Goal: Task Accomplishment & Management: Use online tool/utility

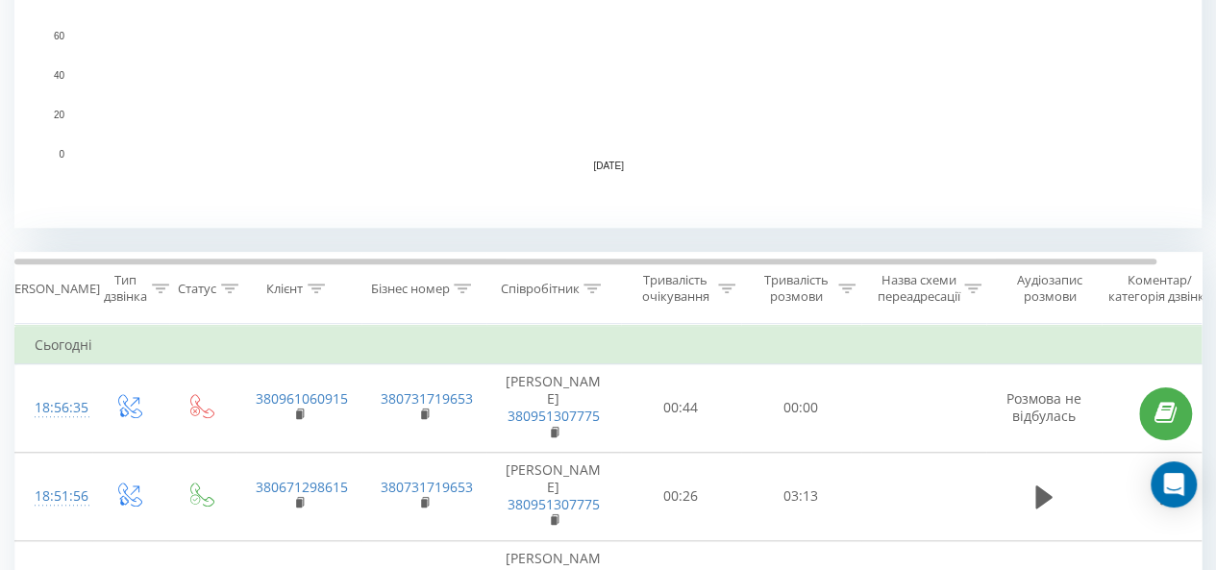
scroll to position [673, 0]
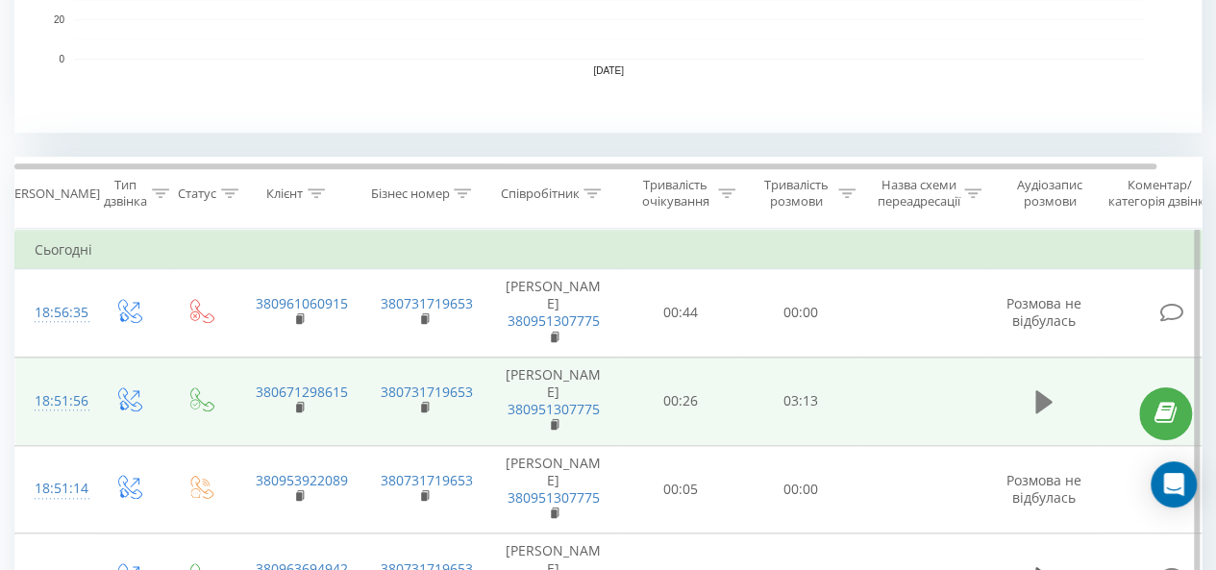
click at [1036, 415] on icon at bounding box center [1044, 401] width 17 height 27
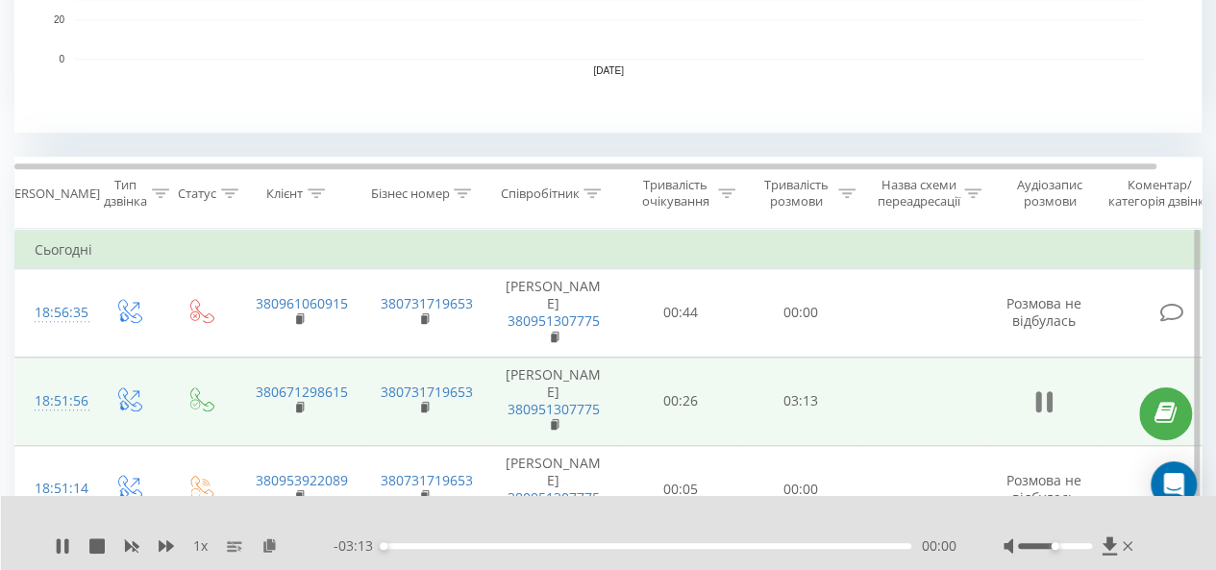
click at [1039, 412] on icon at bounding box center [1039, 401] width 6 height 21
click at [265, 539] on icon at bounding box center [270, 544] width 16 height 13
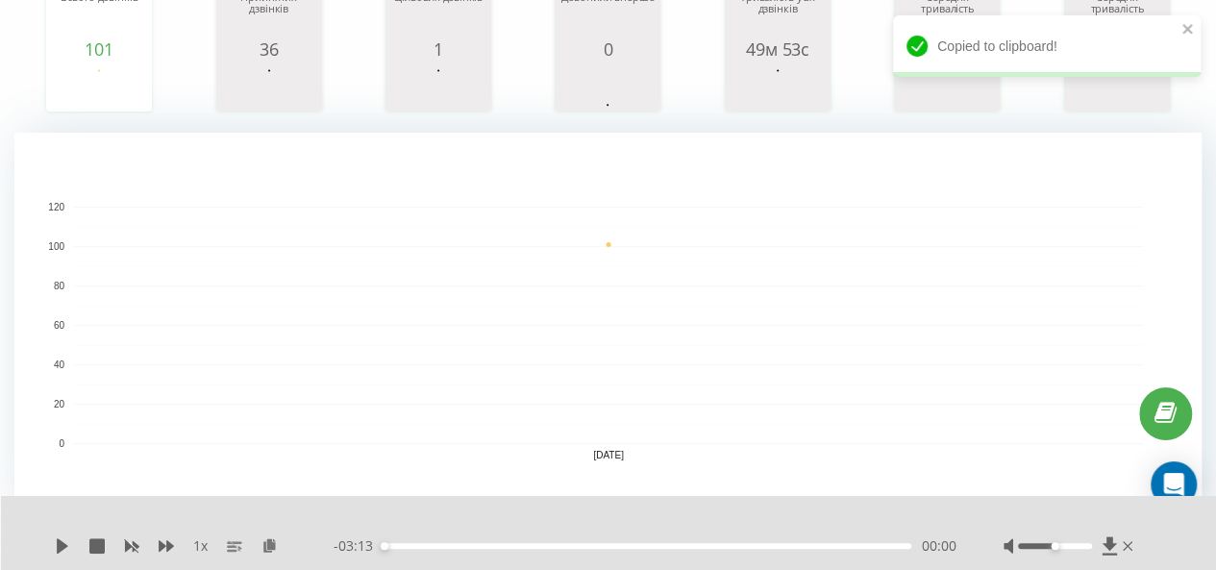
scroll to position [0, 0]
